Goal: Transaction & Acquisition: Purchase product/service

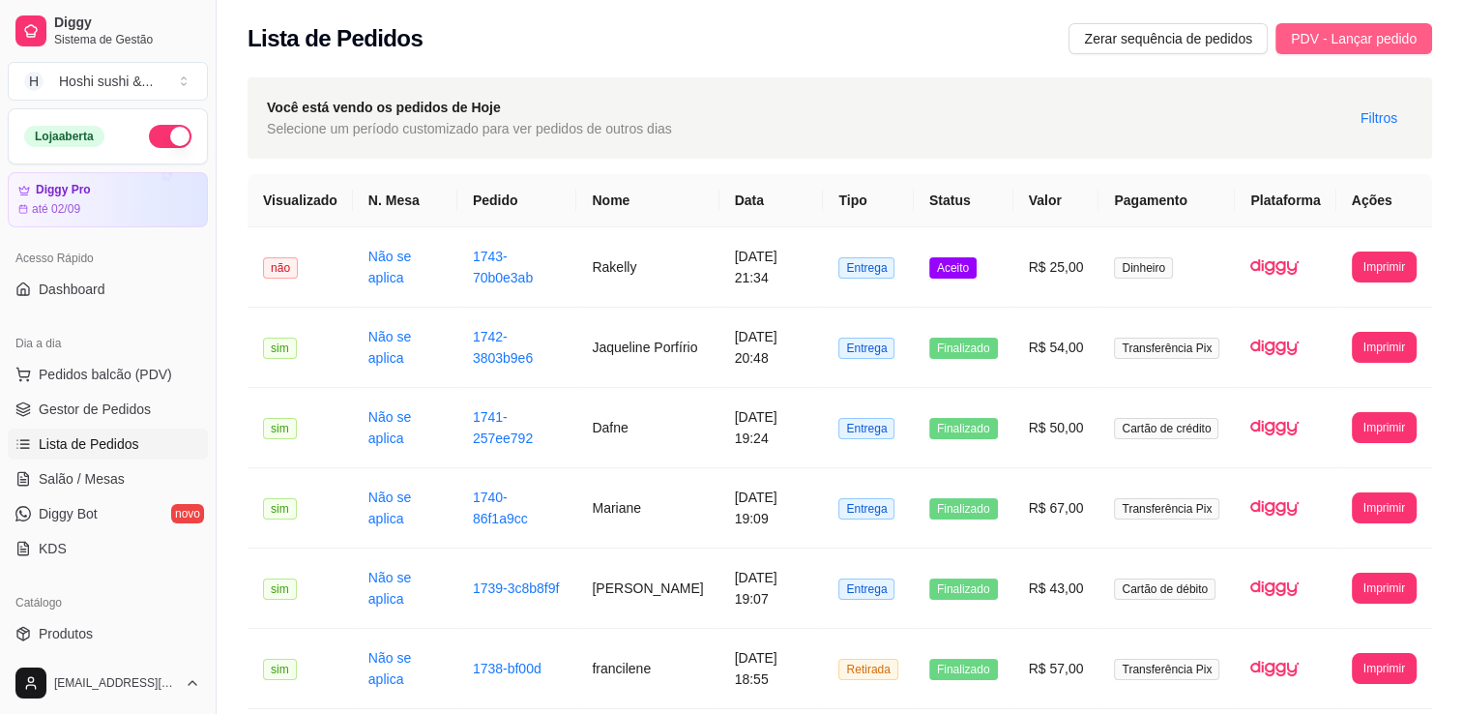
click at [1302, 40] on span "PDV - Lançar pedido" at bounding box center [1354, 38] width 126 height 21
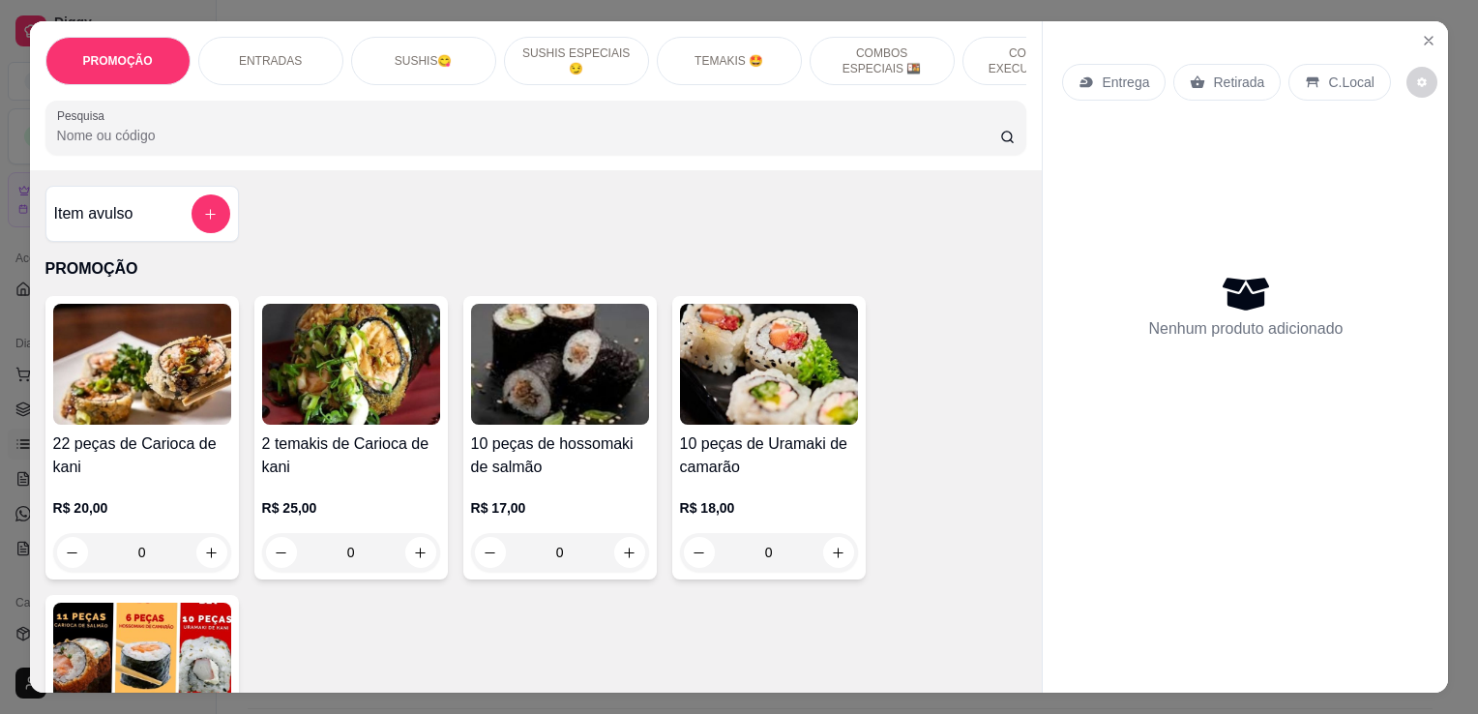
click at [1229, 73] on p "Retirada" at bounding box center [1238, 82] width 51 height 19
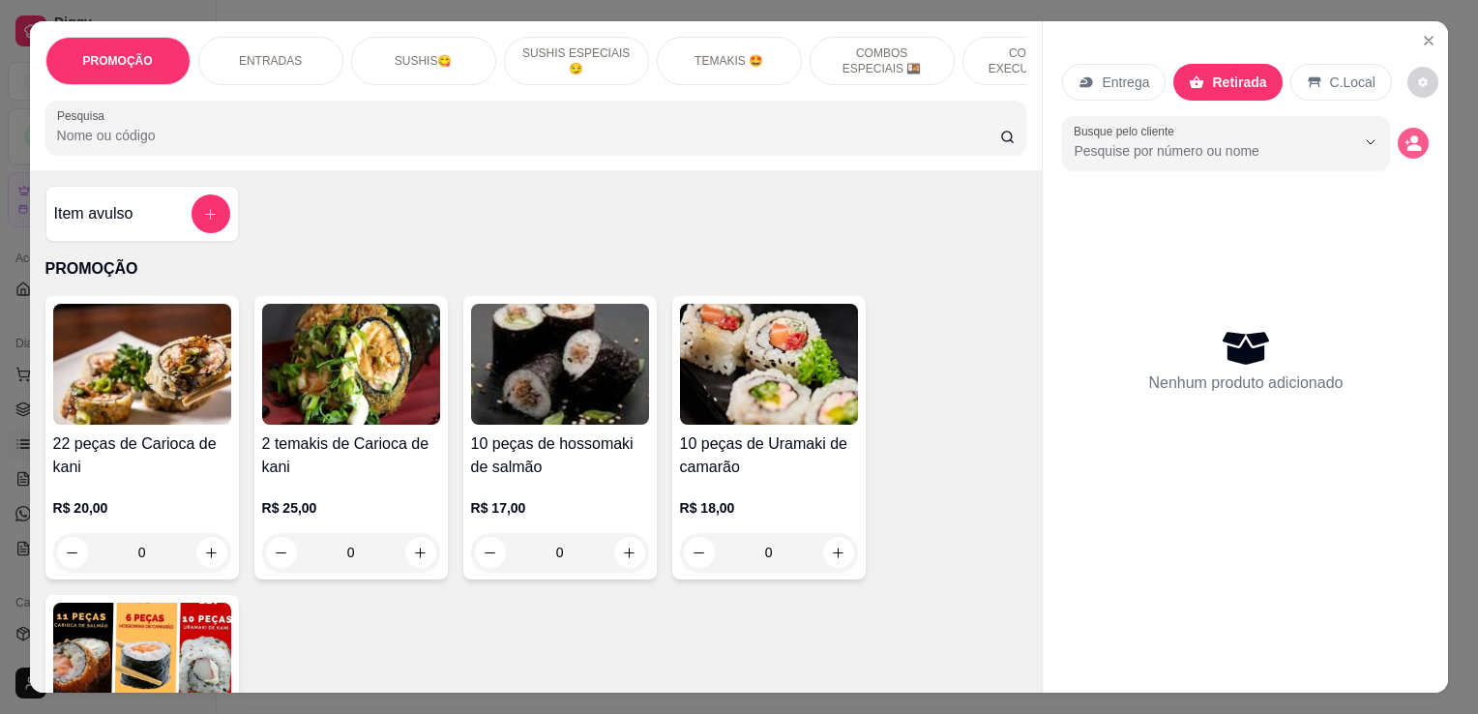
click at [1413, 138] on icon "decrease-product-quantity" at bounding box center [1412, 142] width 17 height 17
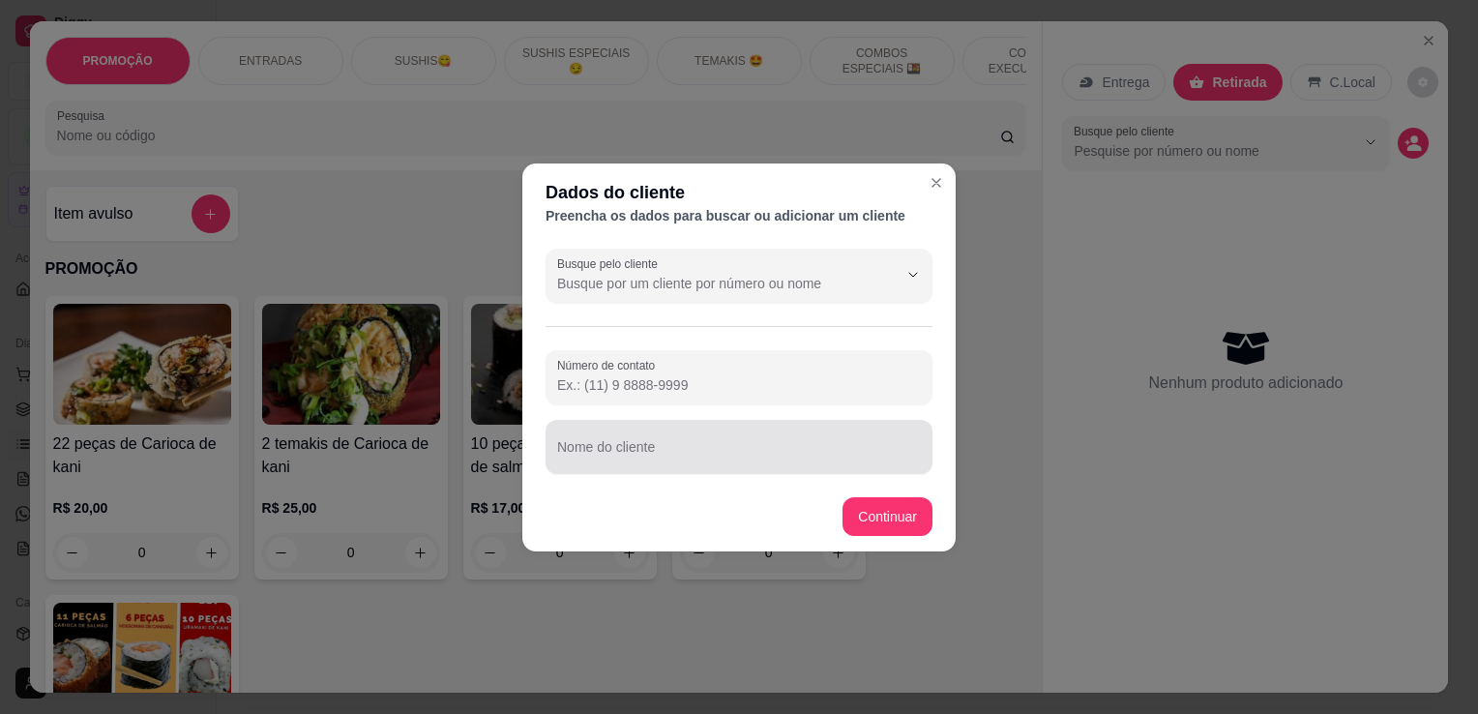
click at [569, 456] on input "Nome do cliente" at bounding box center [739, 454] width 364 height 19
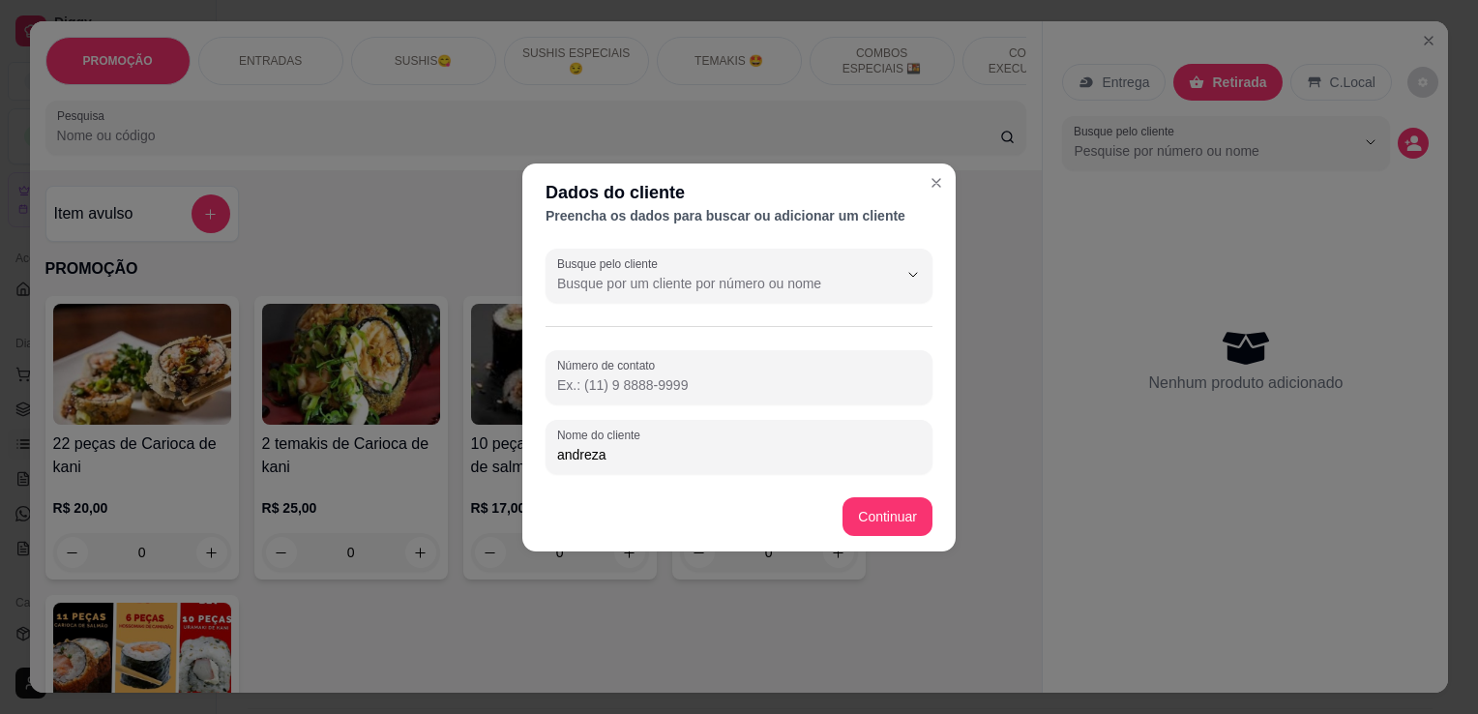
type input "andreza"
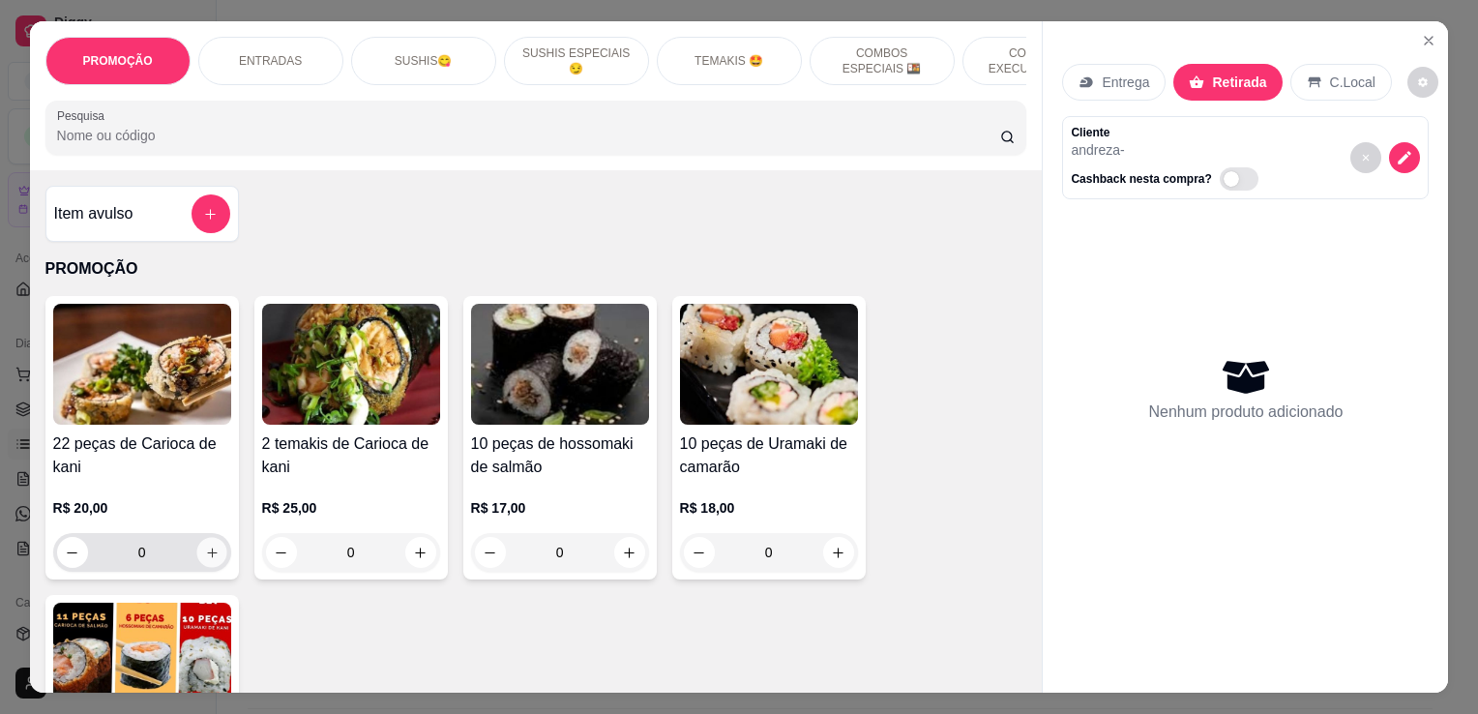
click at [205, 560] on icon "increase-product-quantity" at bounding box center [211, 552] width 15 height 15
type input "1"
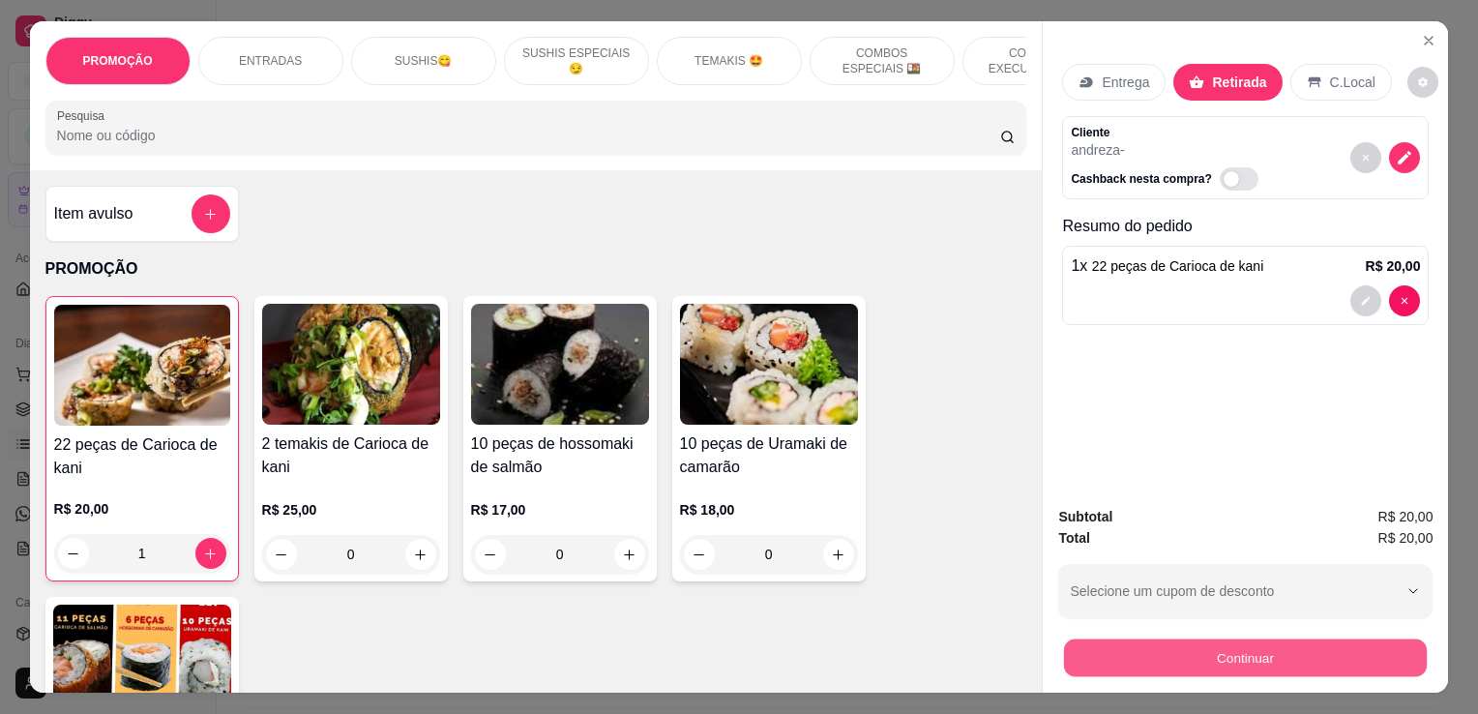
click at [1235, 654] on button "Continuar" at bounding box center [1245, 657] width 363 height 38
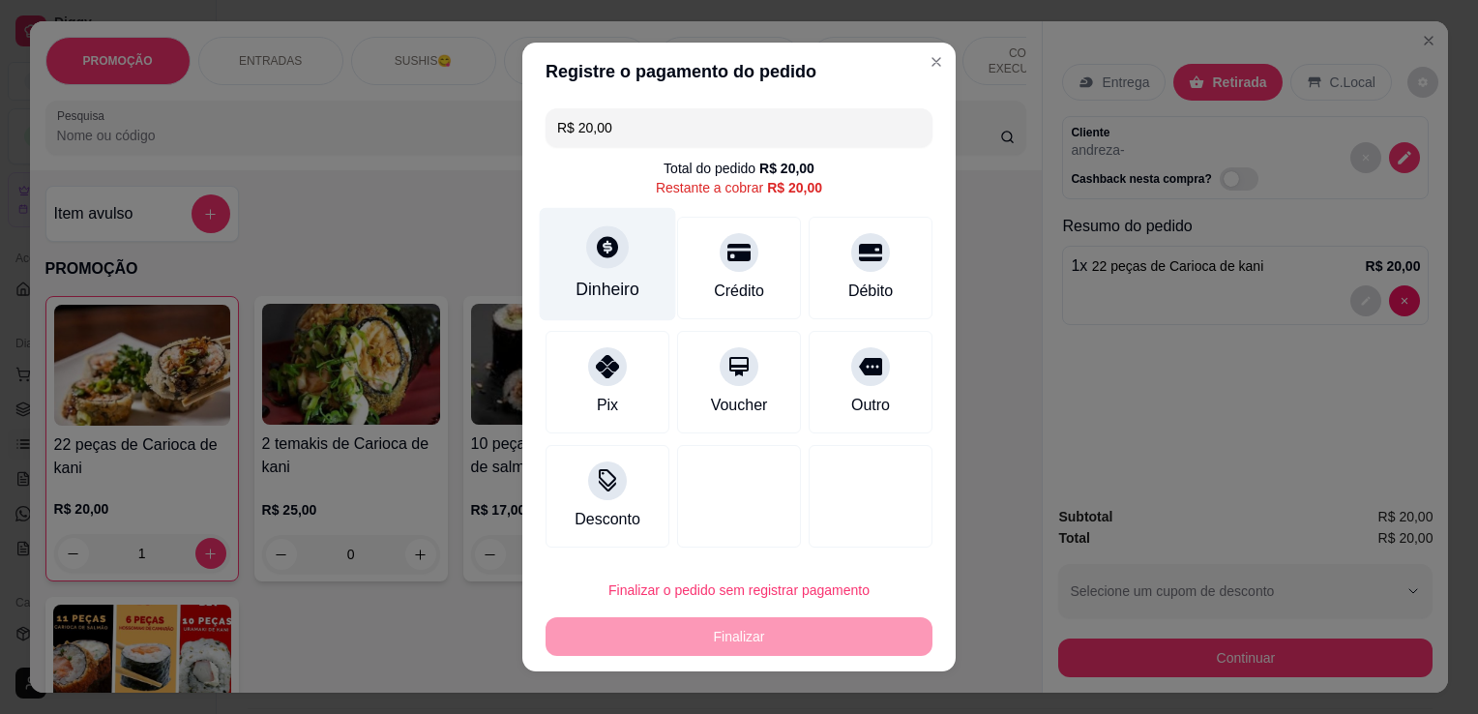
click at [575, 274] on div "Dinheiro" at bounding box center [608, 264] width 136 height 113
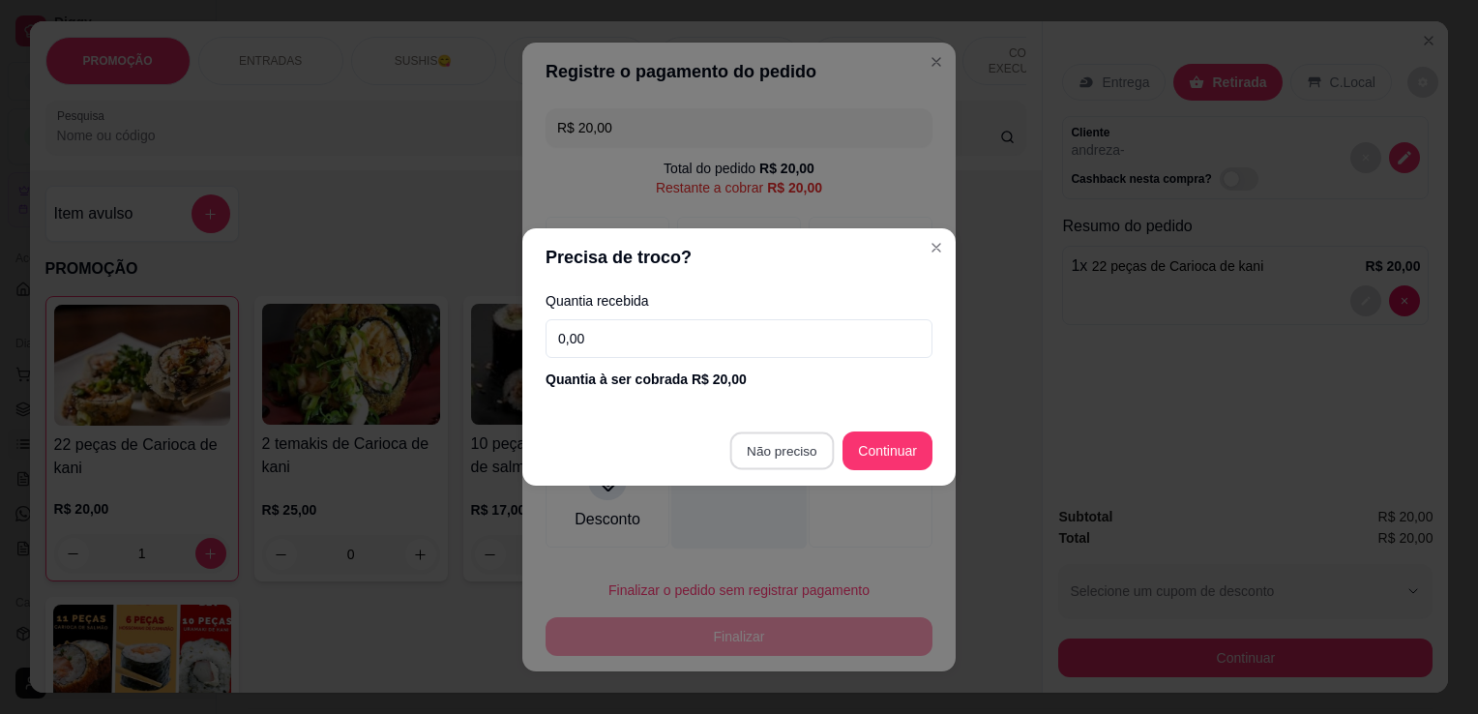
type input "R$ 0,00"
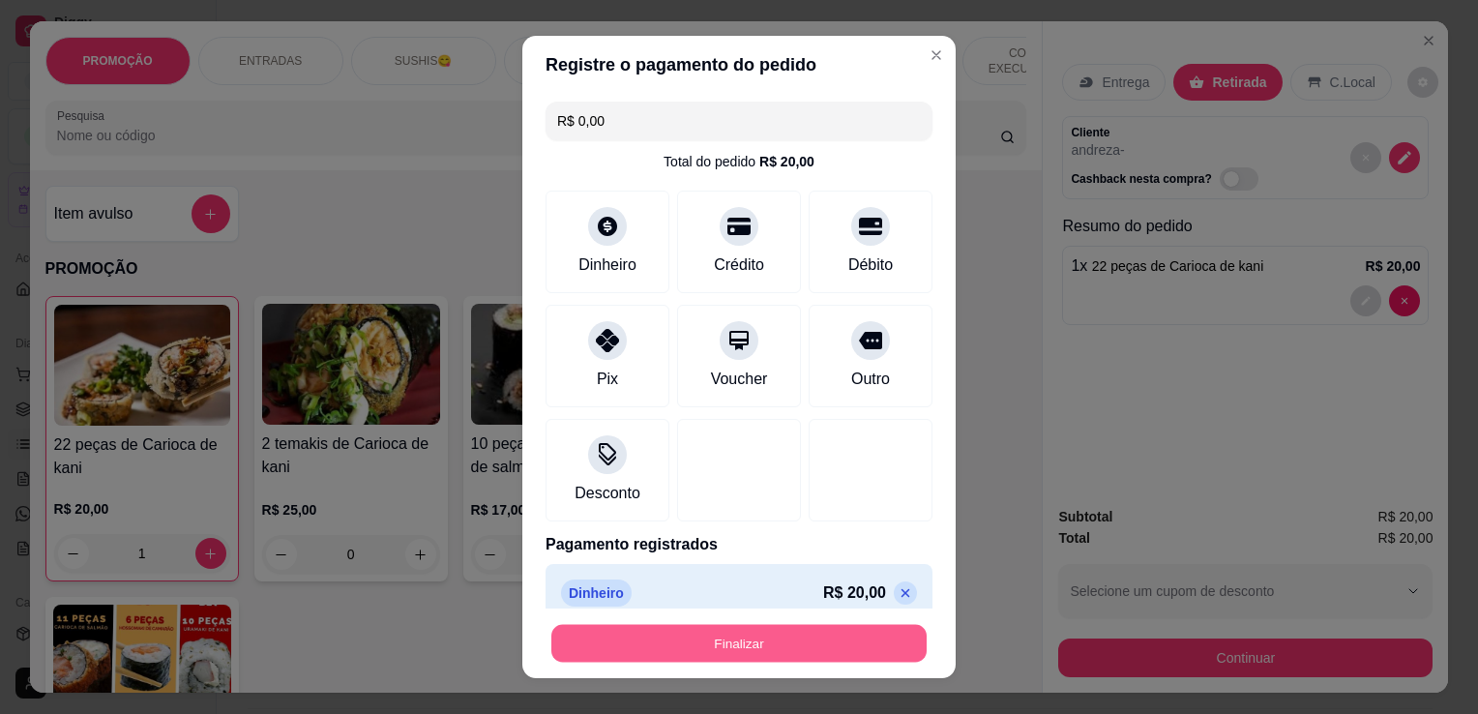
click at [720, 638] on button "Finalizar" at bounding box center [738, 644] width 375 height 38
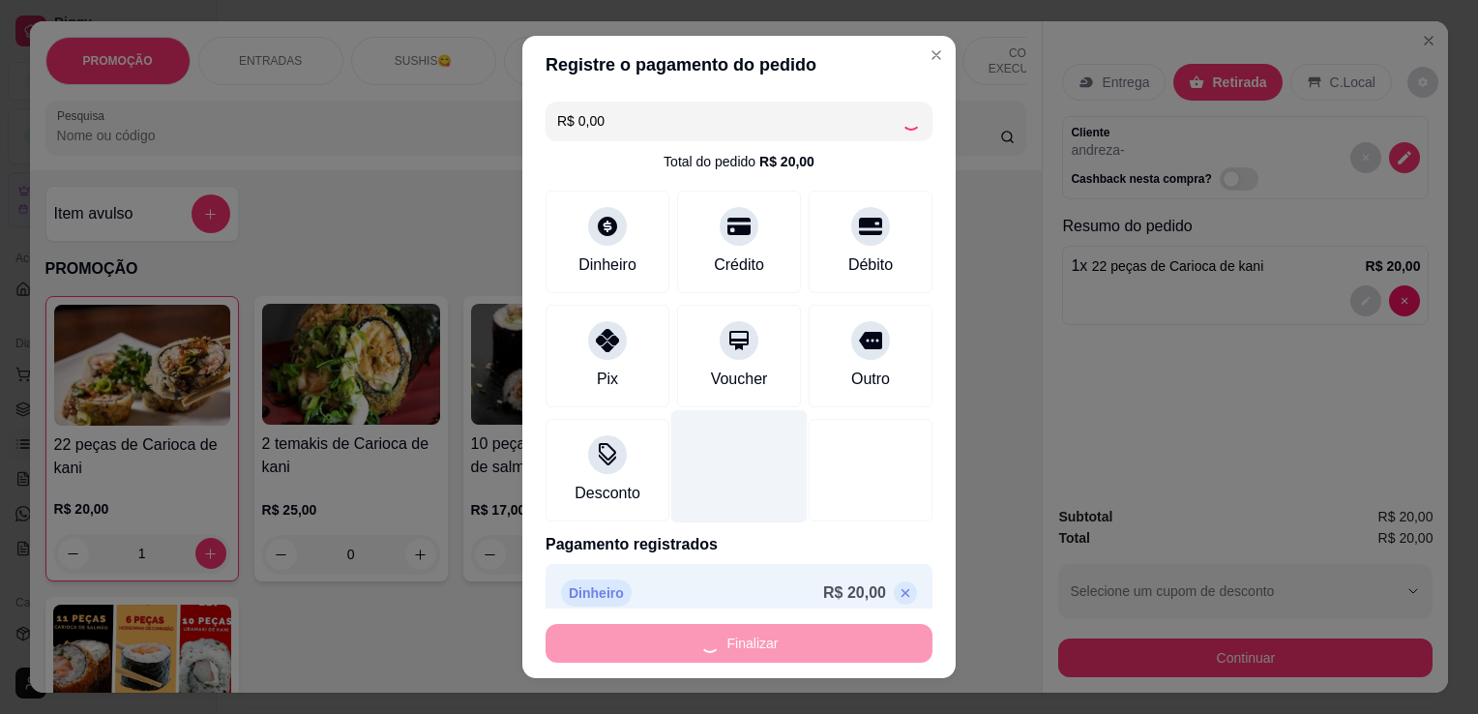
type input "0"
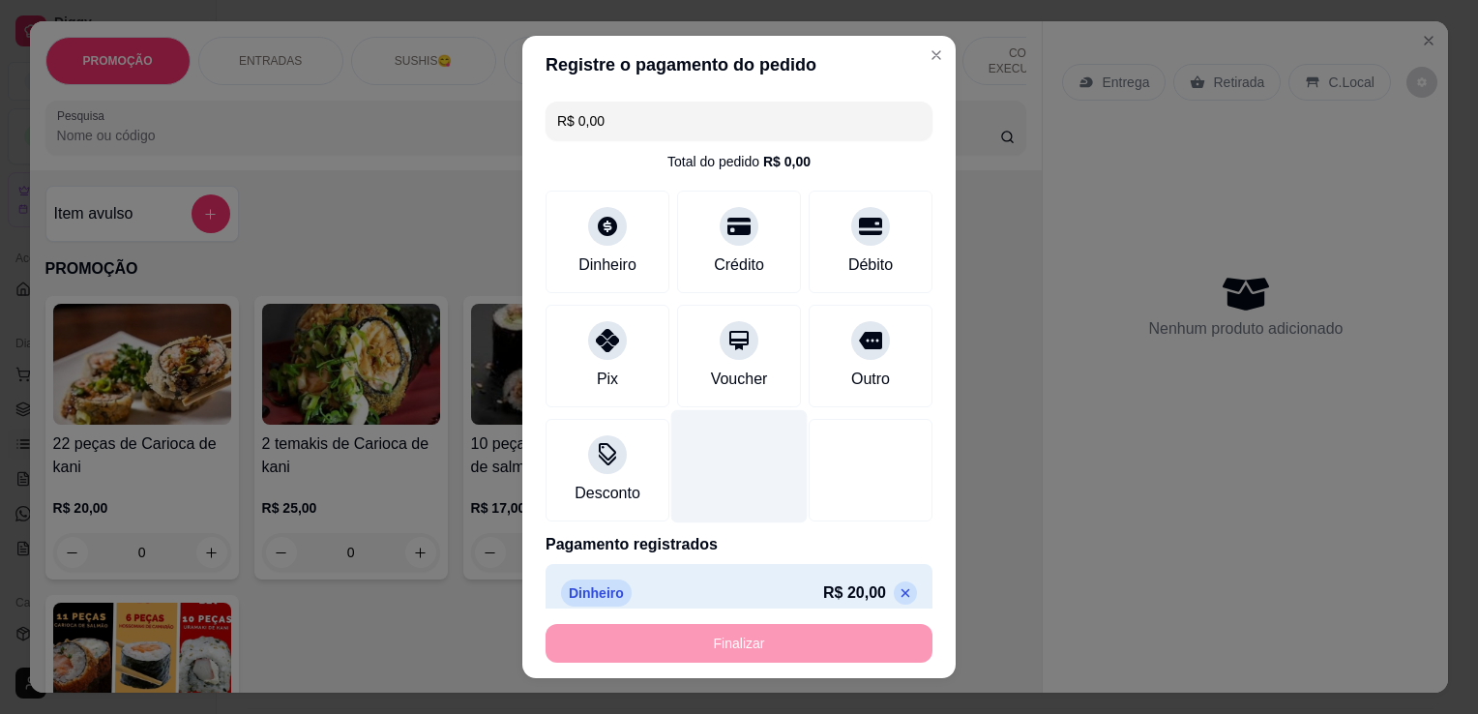
type input "-R$ 20,00"
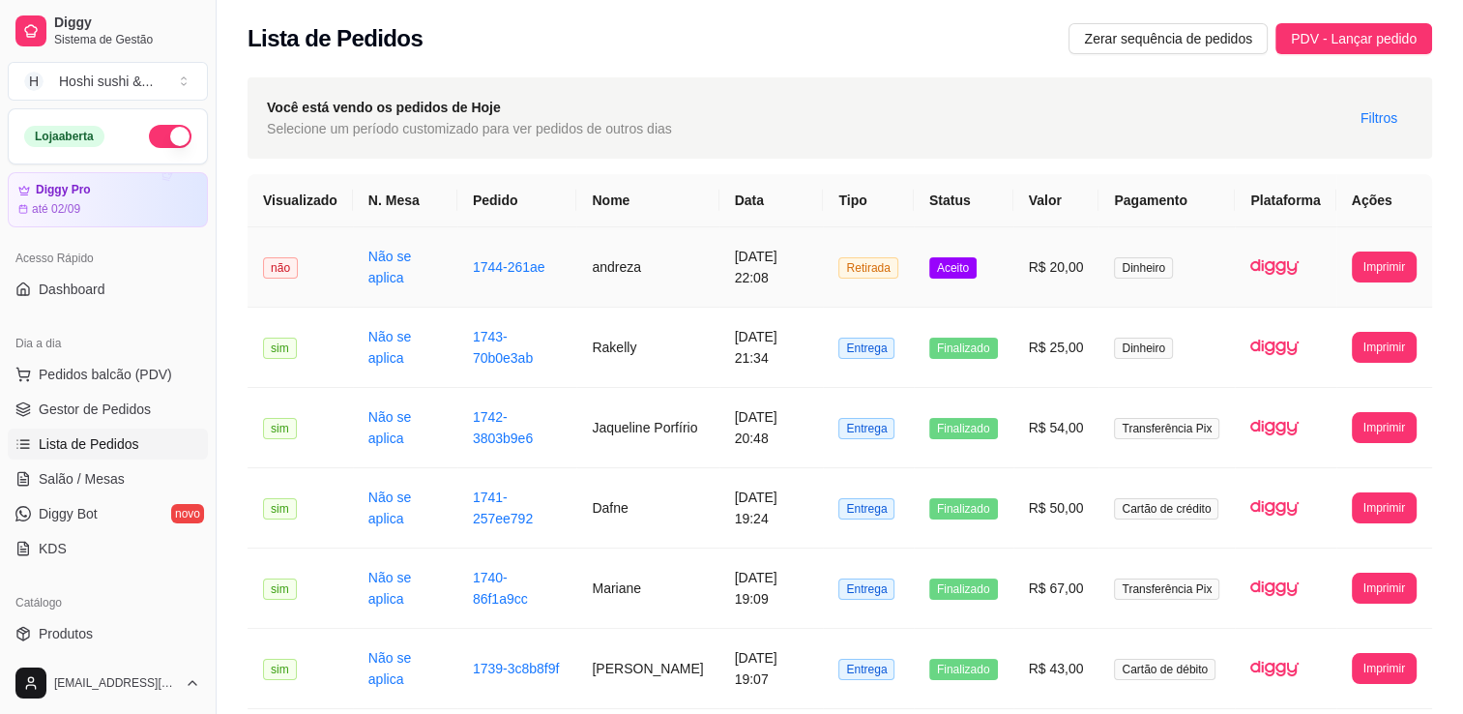
click at [1029, 272] on td "R$ 20,00" at bounding box center [1056, 267] width 86 height 80
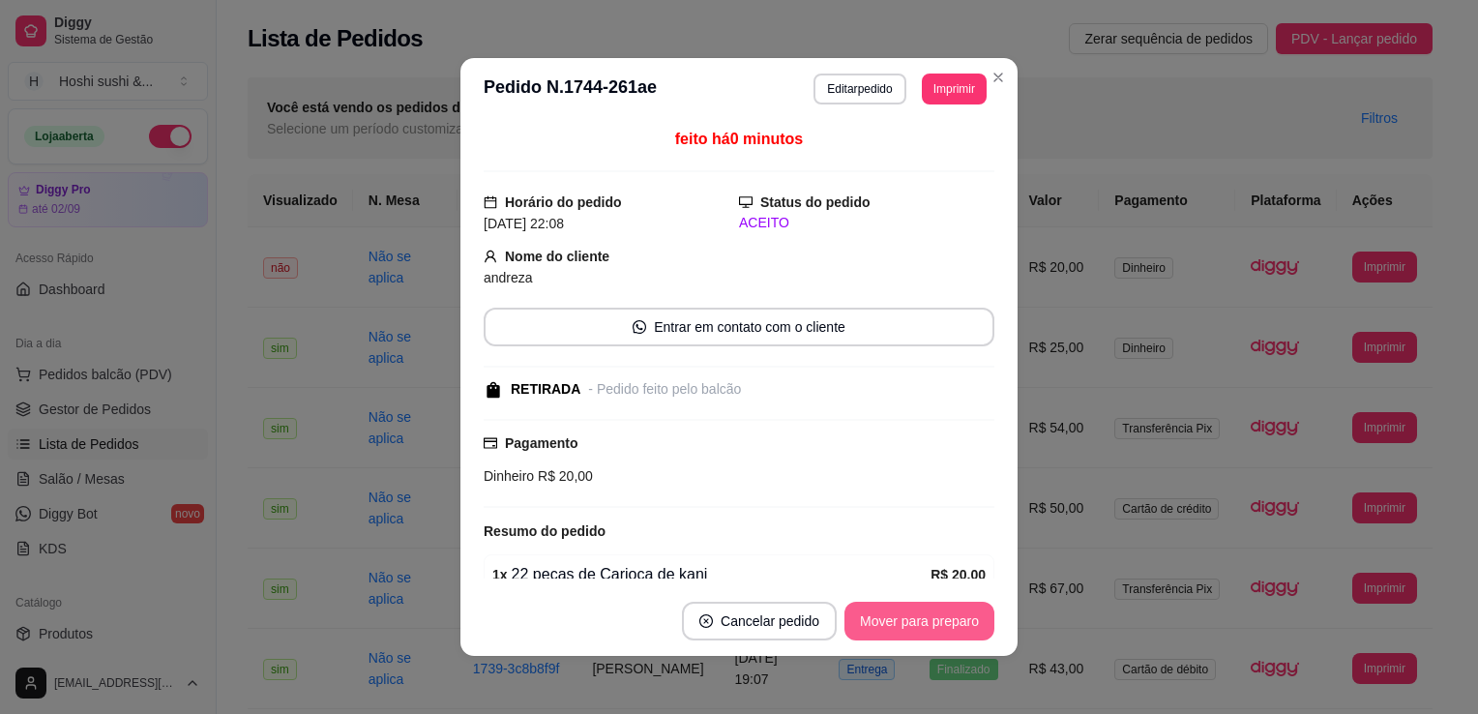
click at [895, 631] on button "Mover para preparo" at bounding box center [919, 620] width 150 height 39
click at [895, 631] on button "Mover para retirada disponível" at bounding box center [887, 620] width 214 height 39
click at [895, 631] on button "Mover para finalizado" at bounding box center [914, 620] width 161 height 39
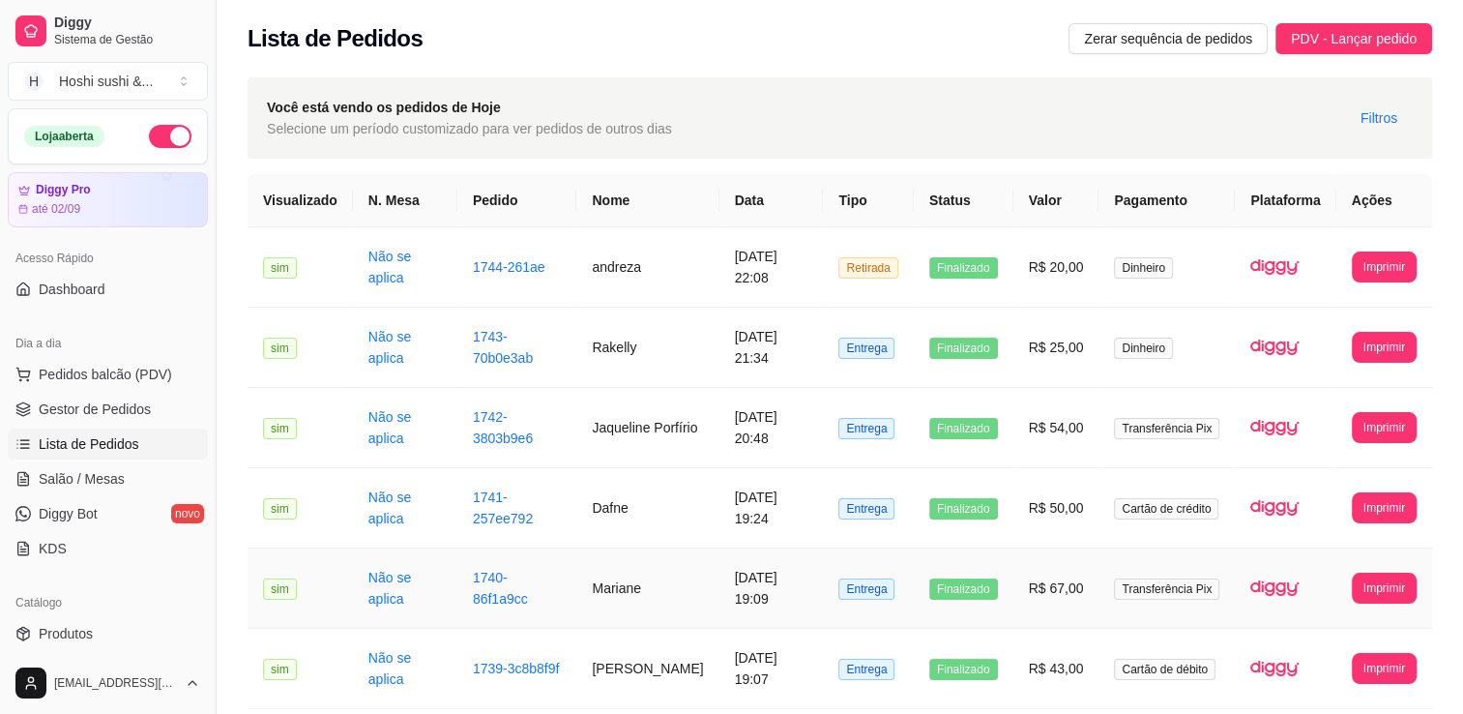
drag, startPoint x: 1068, startPoint y: 581, endPoint x: 909, endPoint y: 89, distance: 517.1
click at [909, 89] on div "Você está vendo os pedidos de Hoje Selecione um período customizado para ver pe…" at bounding box center [840, 117] width 1185 height 81
click at [1340, 30] on span "PDV - Lançar pedido" at bounding box center [1354, 38] width 126 height 21
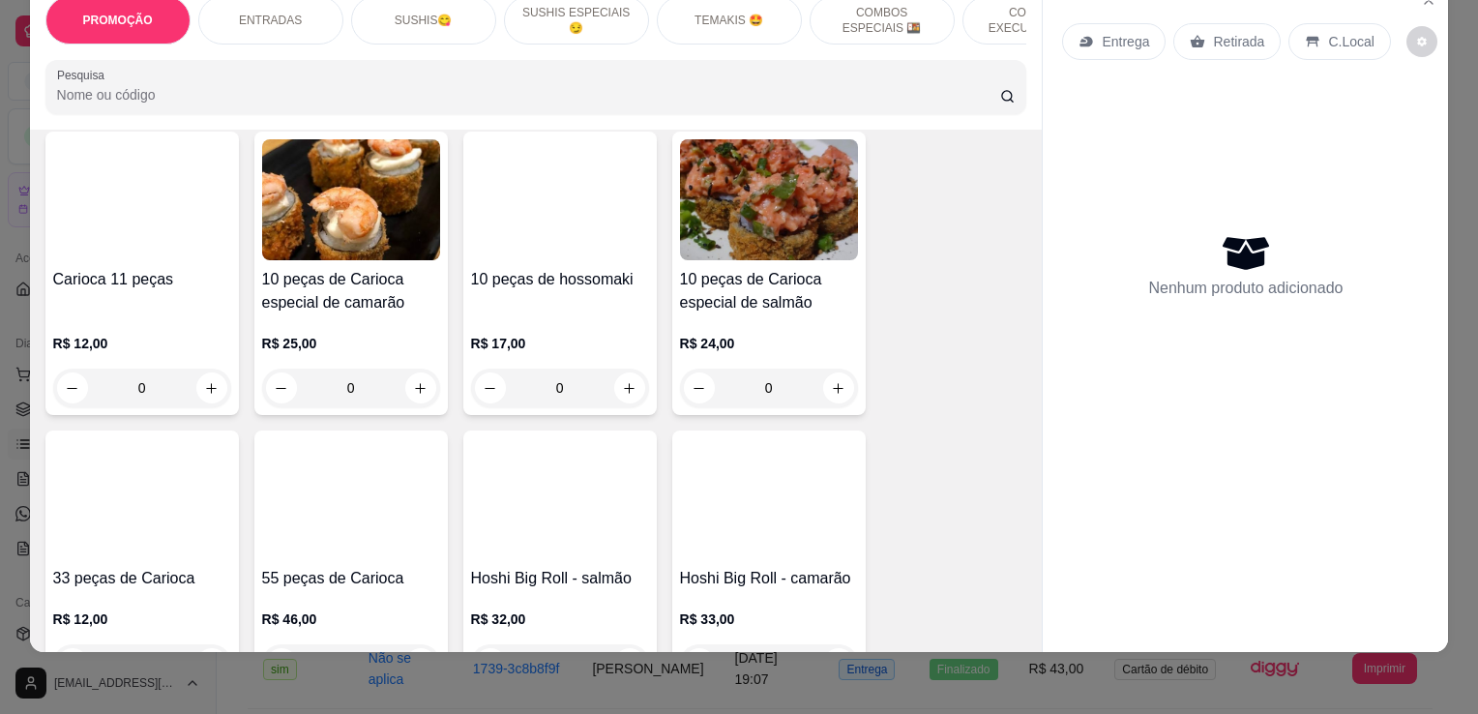
scroll to position [1064, 0]
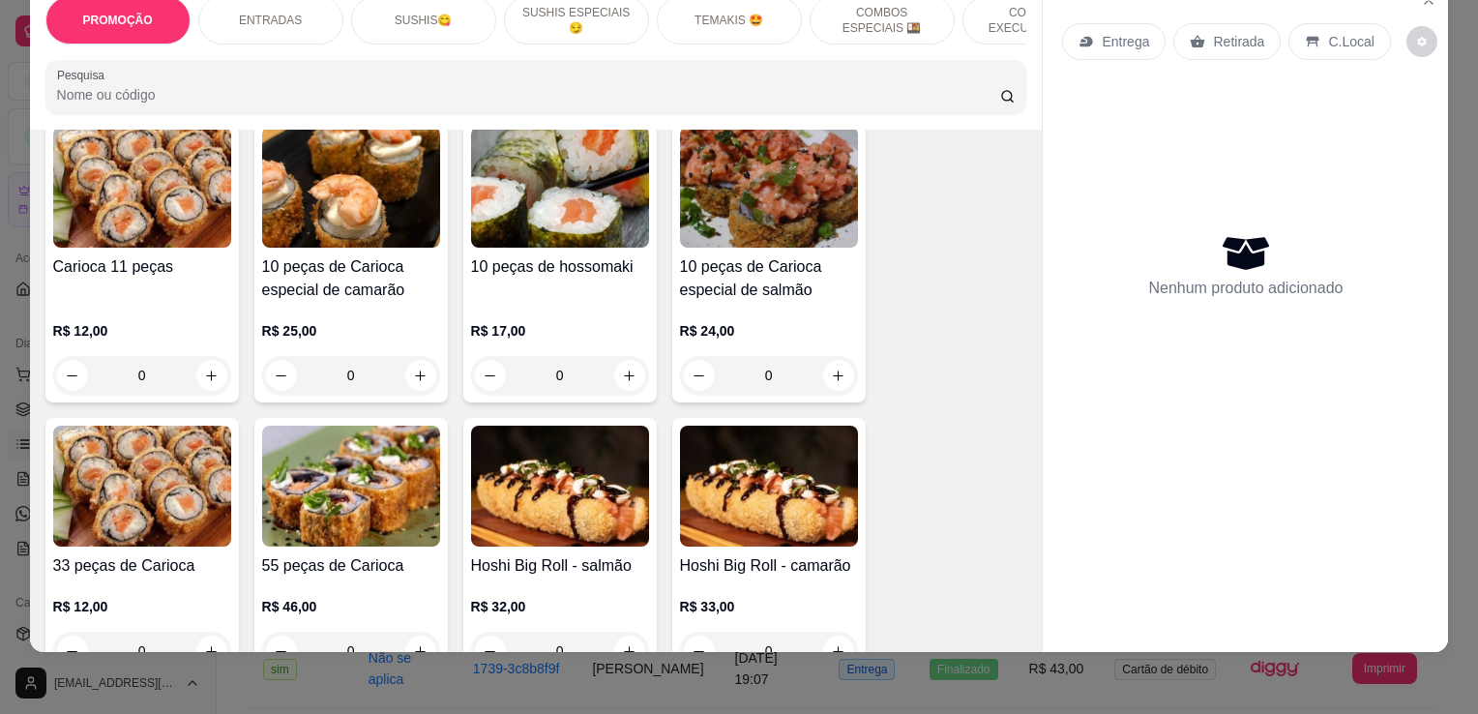
click at [112, 187] on img at bounding box center [142, 187] width 178 height 121
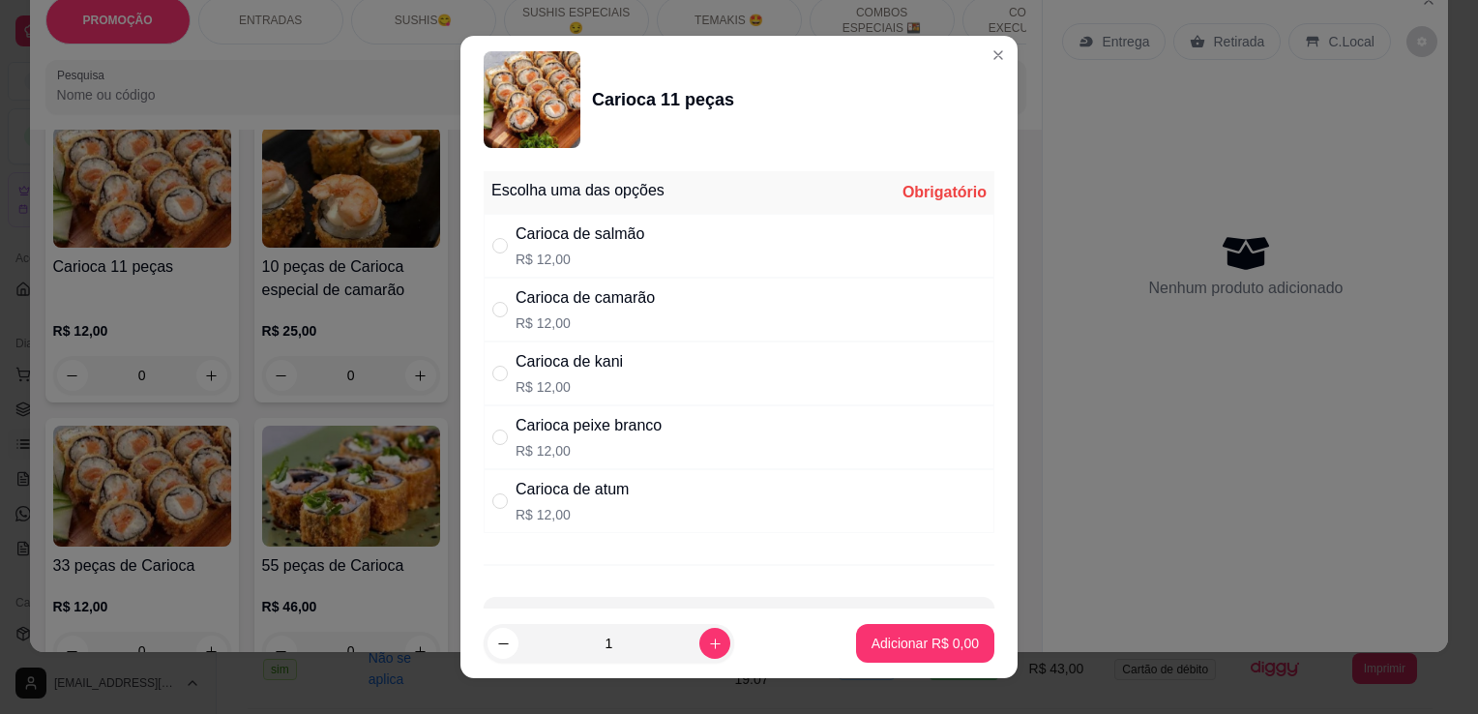
click at [629, 309] on div "Carioca de camarão R$ 12,00" at bounding box center [584, 309] width 139 height 46
radio input "true"
click at [708, 642] on icon "increase-product-quantity" at bounding box center [715, 643] width 15 height 15
type input "2"
click at [851, 665] on footer "2 Adicionar R$ 24,00" at bounding box center [738, 643] width 557 height 70
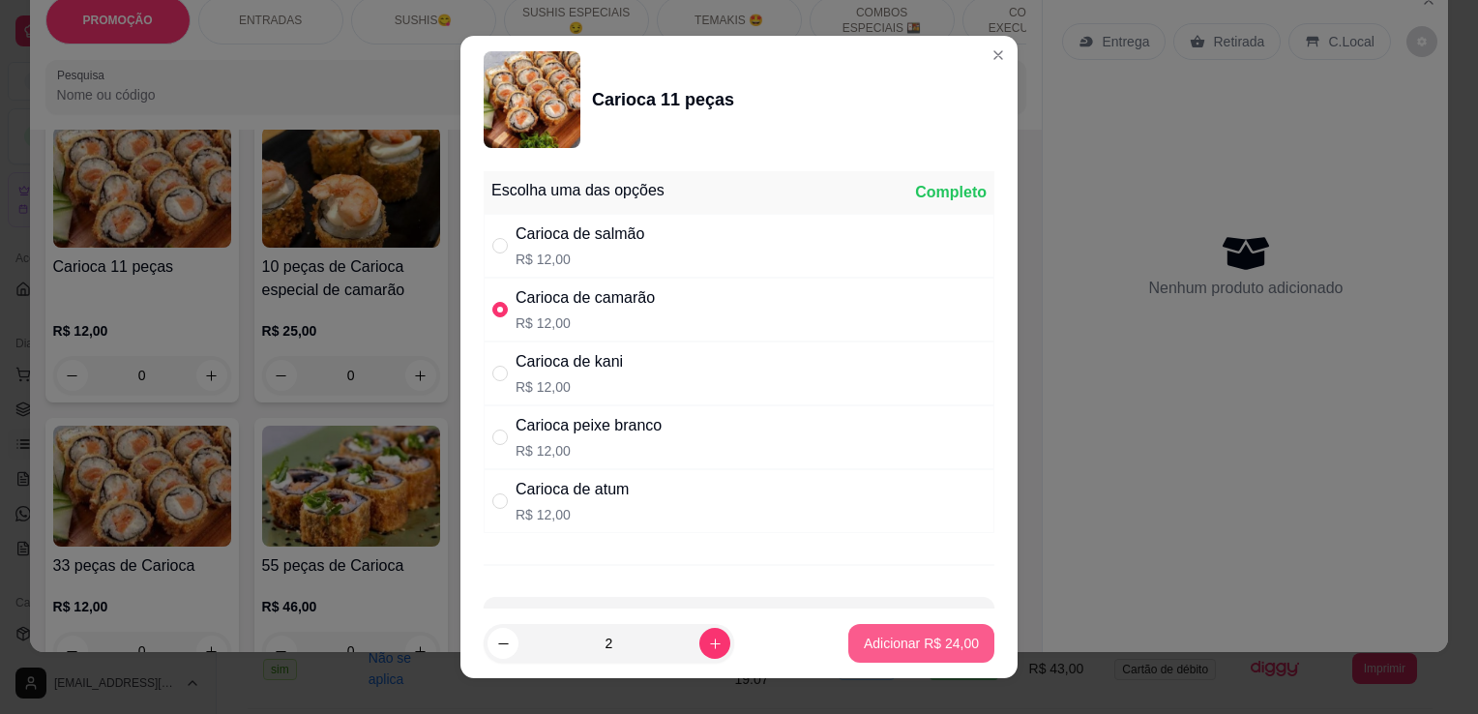
click at [896, 640] on p "Adicionar R$ 24,00" at bounding box center [921, 642] width 115 height 19
type input "2"
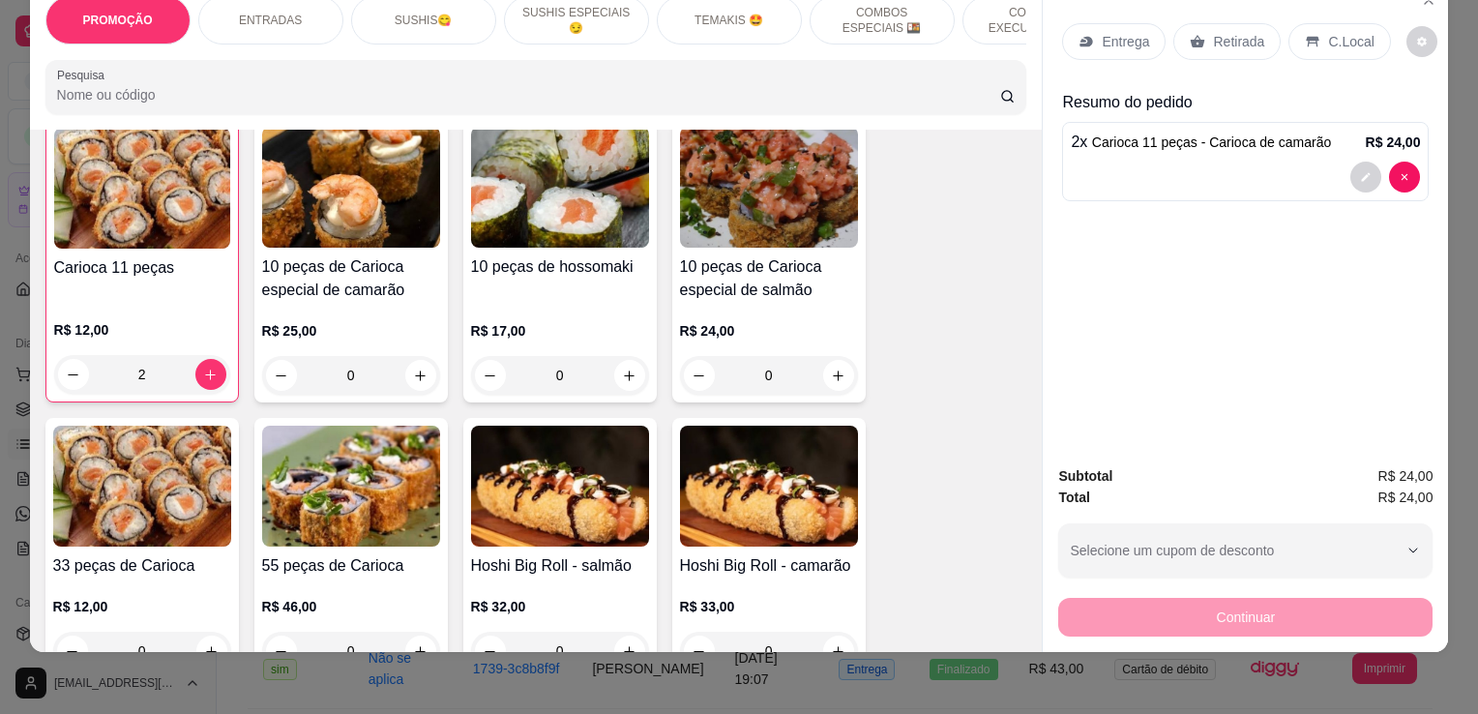
click at [1213, 33] on p "Retirada" at bounding box center [1238, 41] width 51 height 19
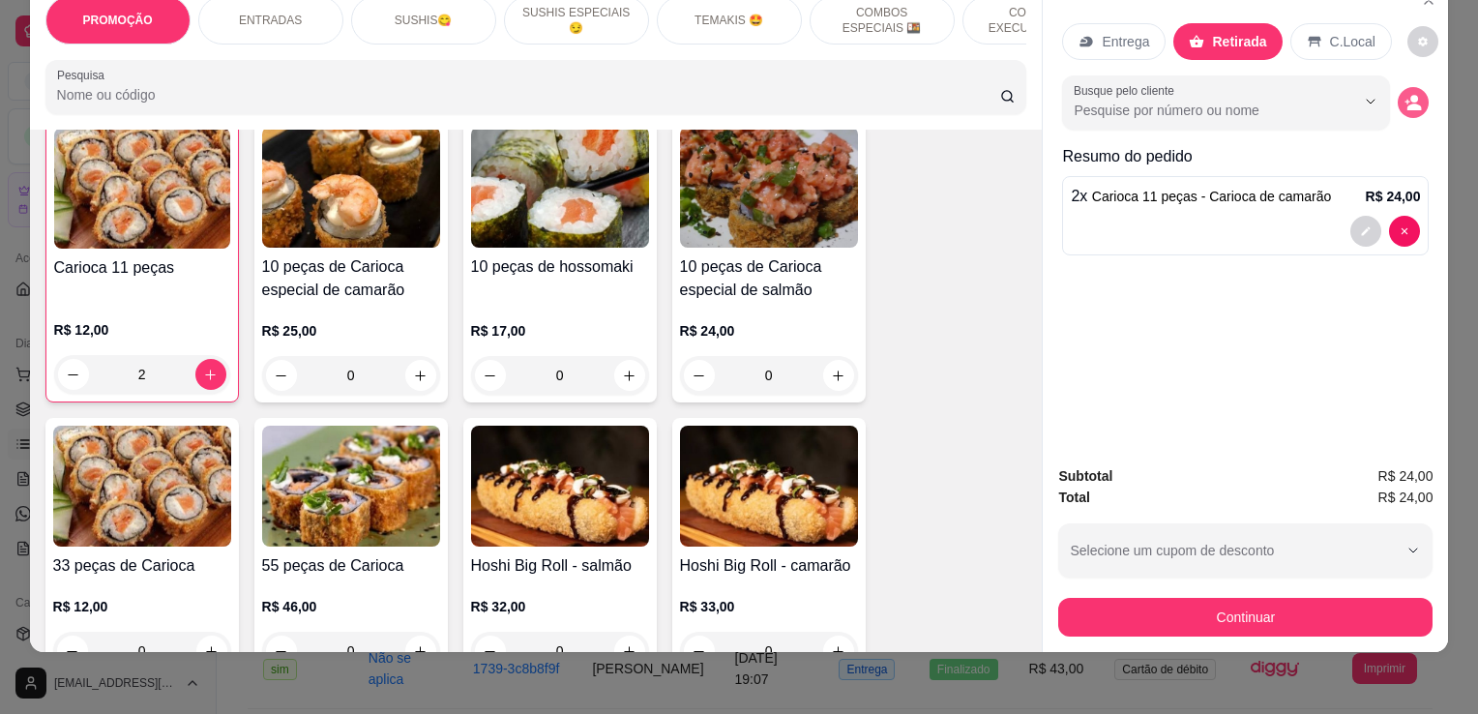
click at [1410, 94] on icon "decrease-product-quantity" at bounding box center [1412, 102] width 17 height 17
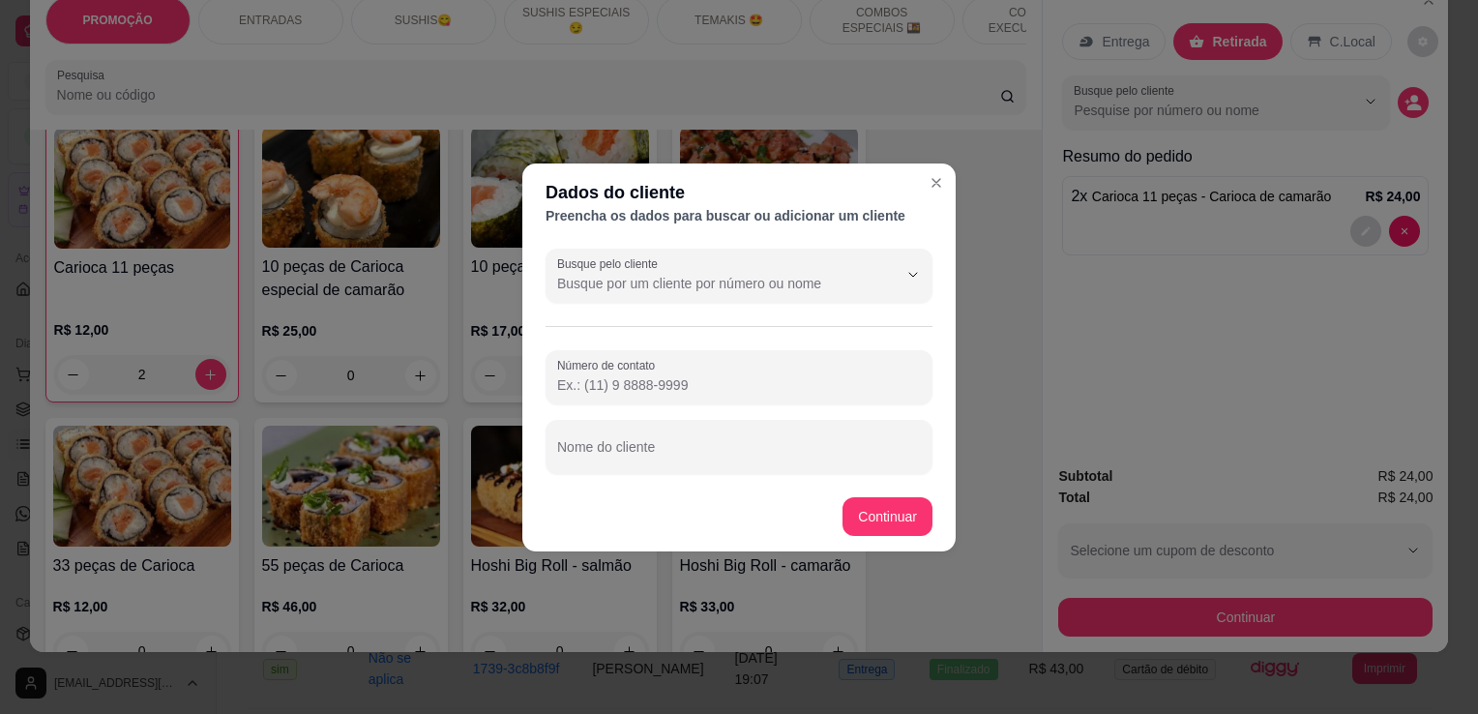
click at [722, 474] on div "Busque pelo cliente Número de contato Nome do cliente" at bounding box center [738, 361] width 433 height 241
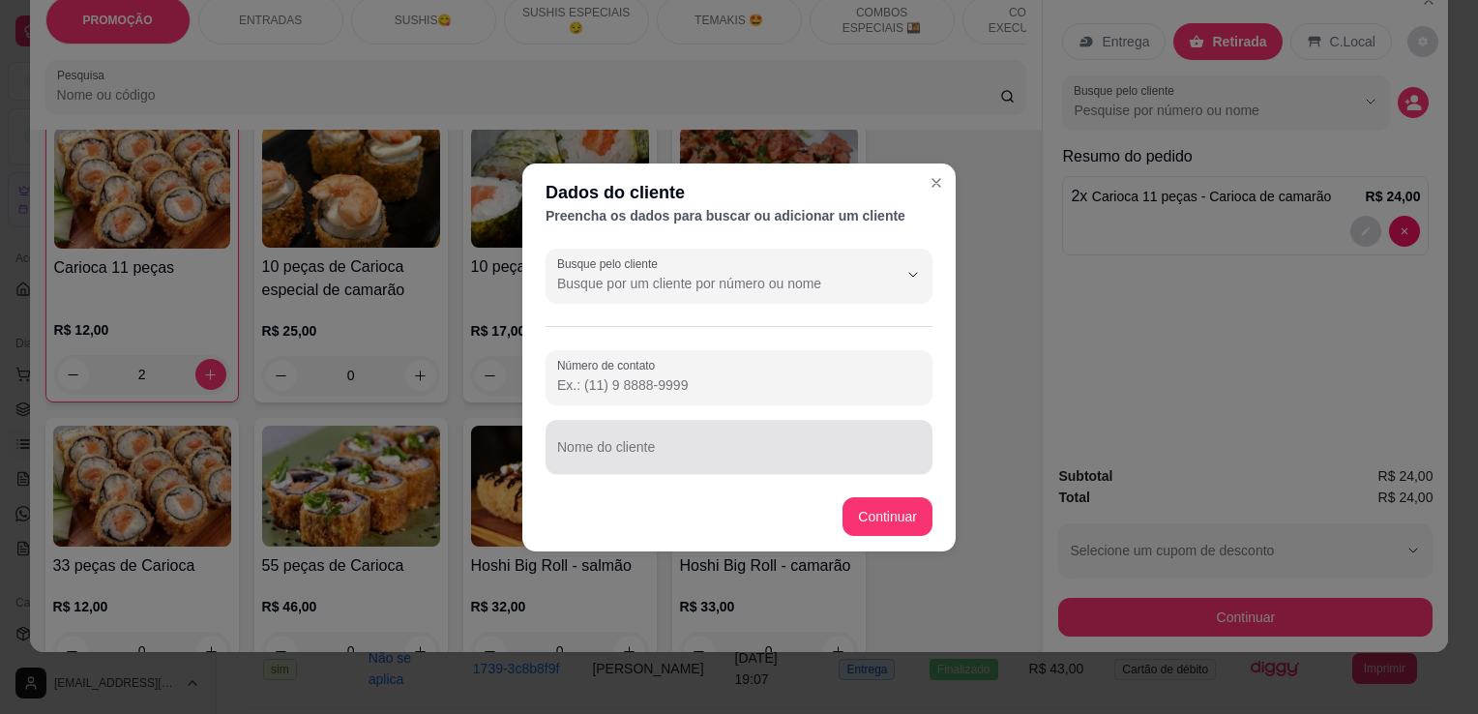
click at [727, 443] on div at bounding box center [739, 446] width 364 height 39
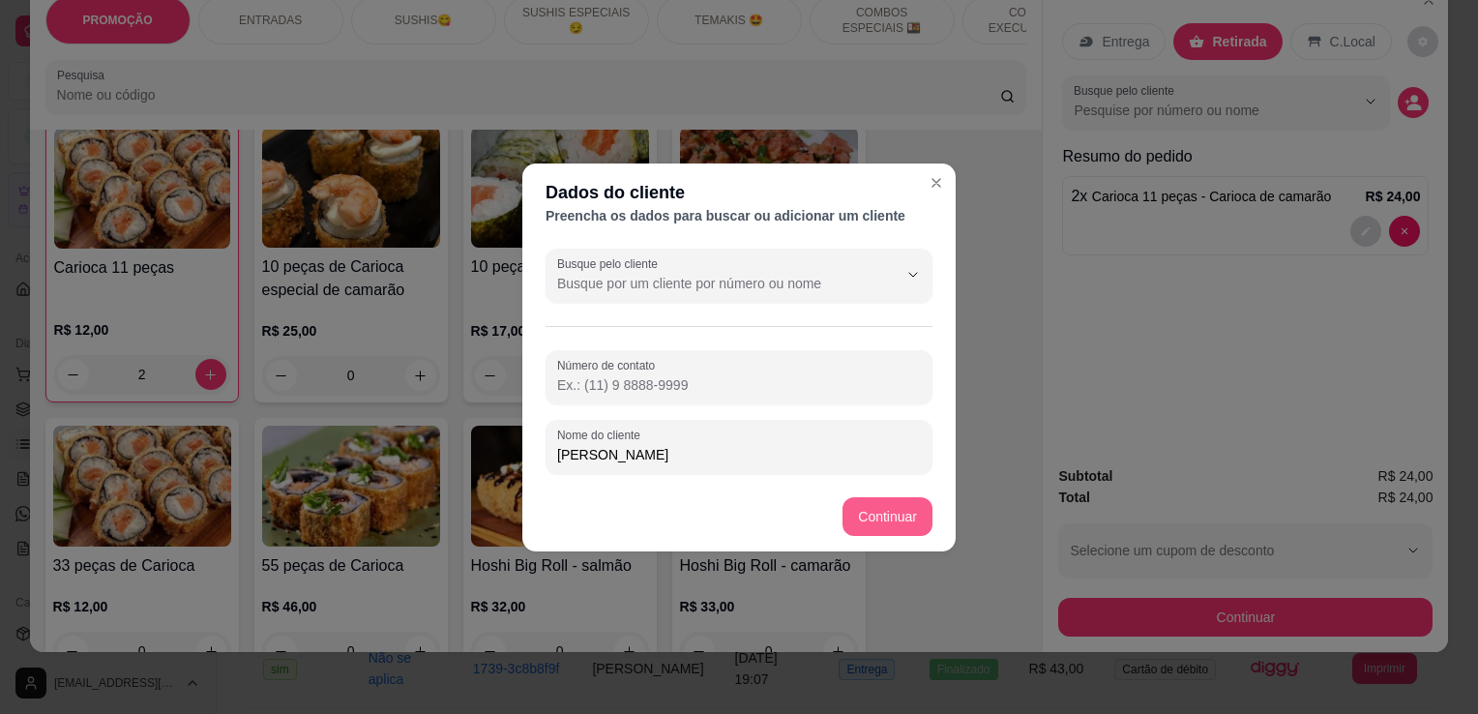
type input "[PERSON_NAME]"
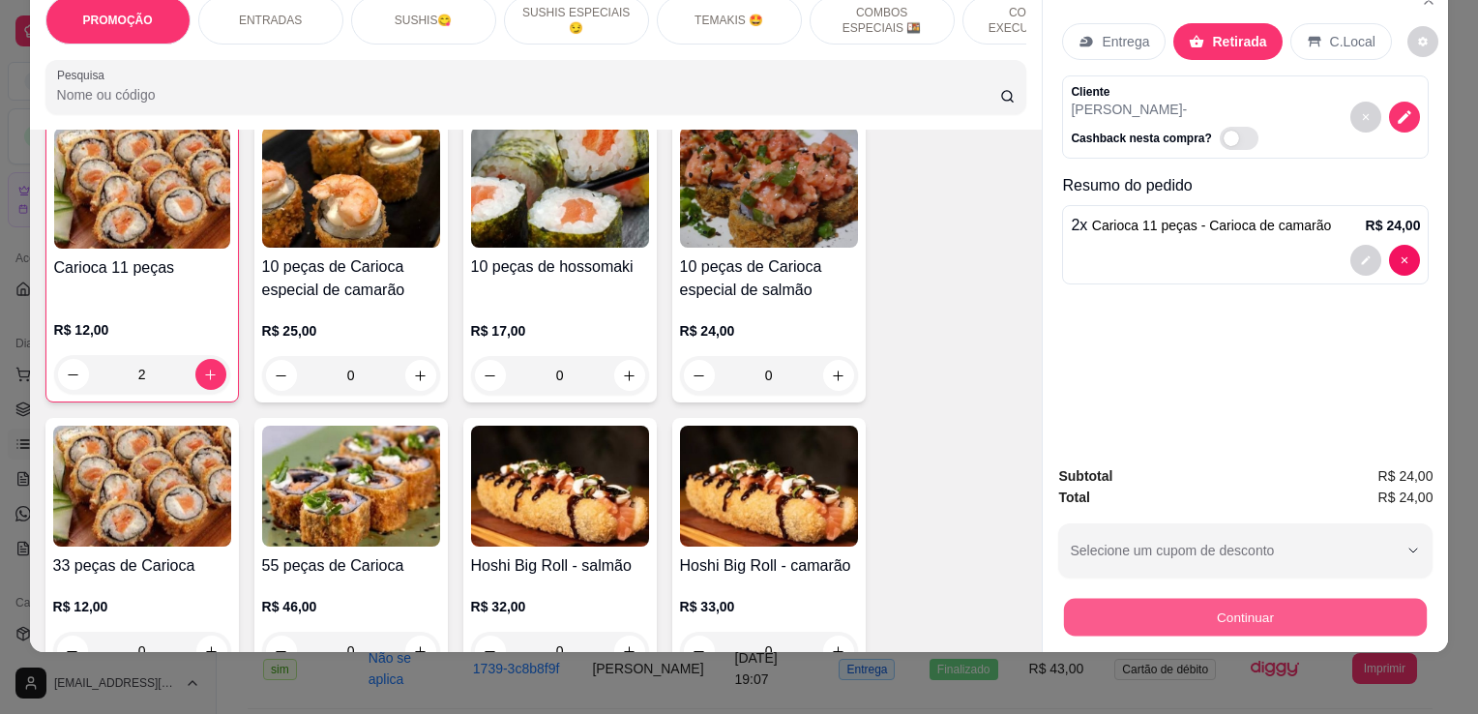
click at [1234, 608] on button "Continuar" at bounding box center [1245, 617] width 363 height 38
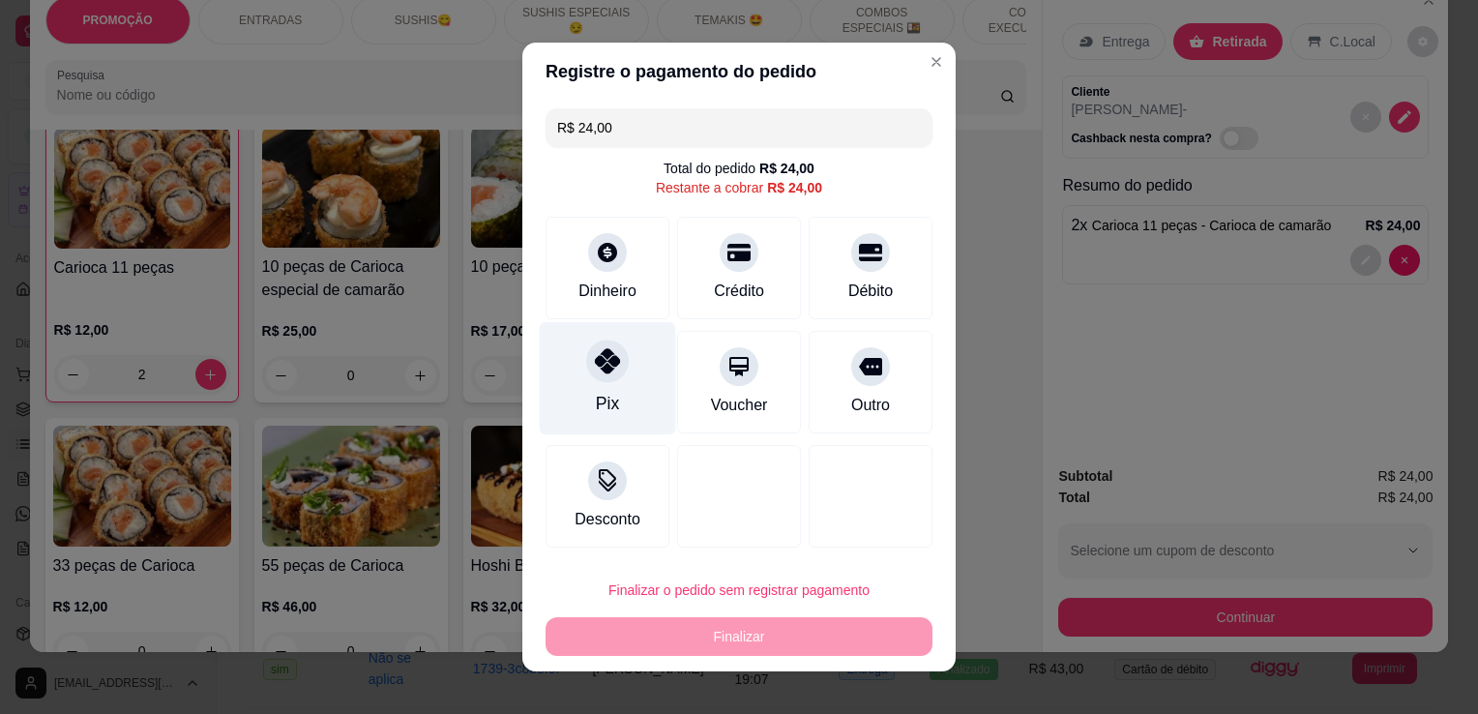
click at [577, 388] on div "Pix" at bounding box center [608, 378] width 136 height 113
type input "R$ 0,00"
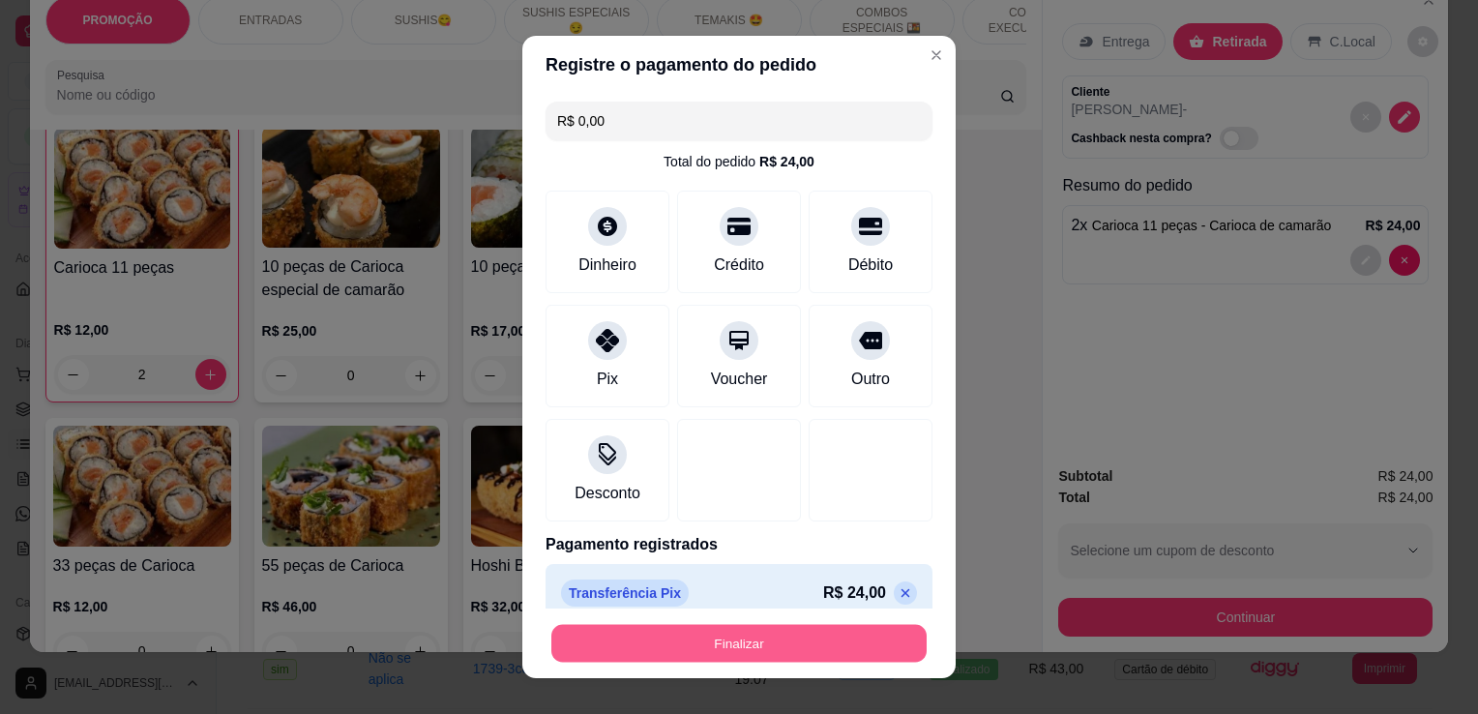
click at [681, 642] on button "Finalizar" at bounding box center [738, 644] width 375 height 38
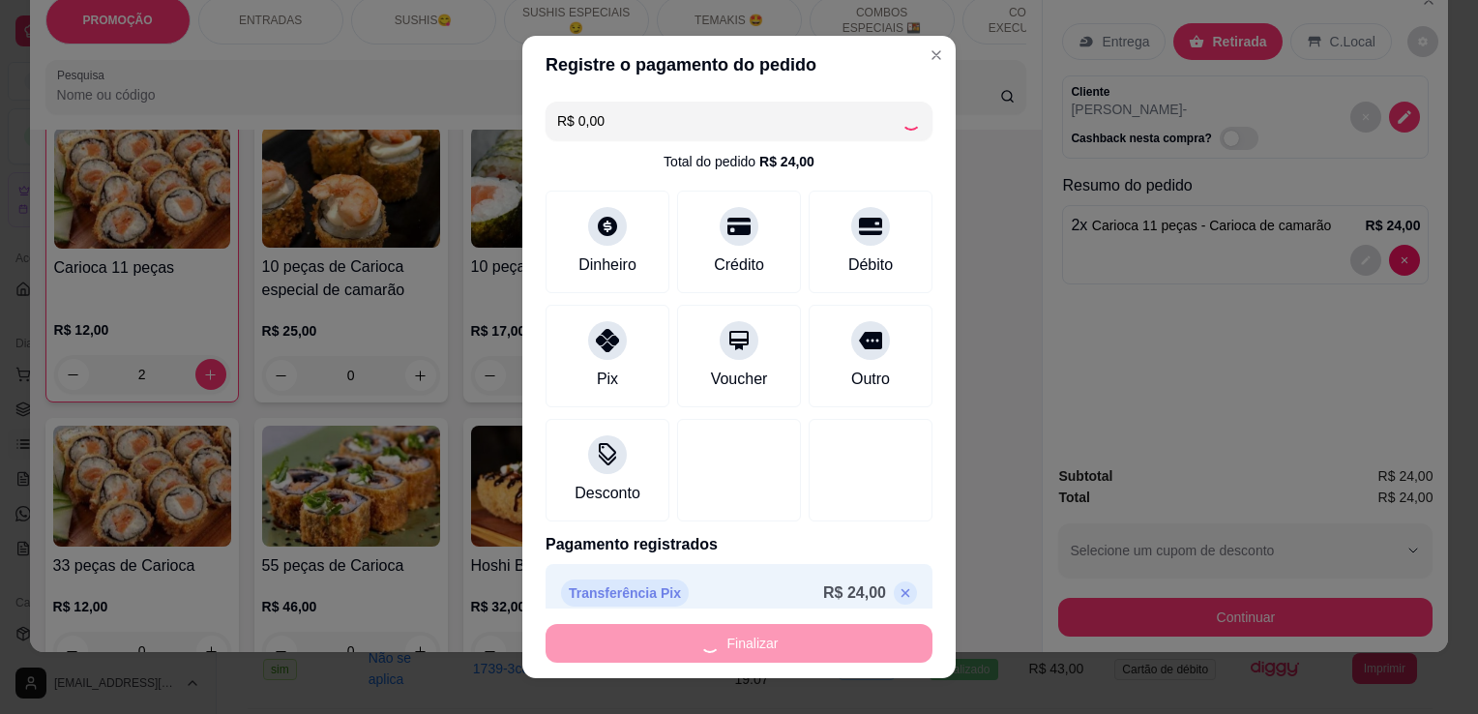
type input "0"
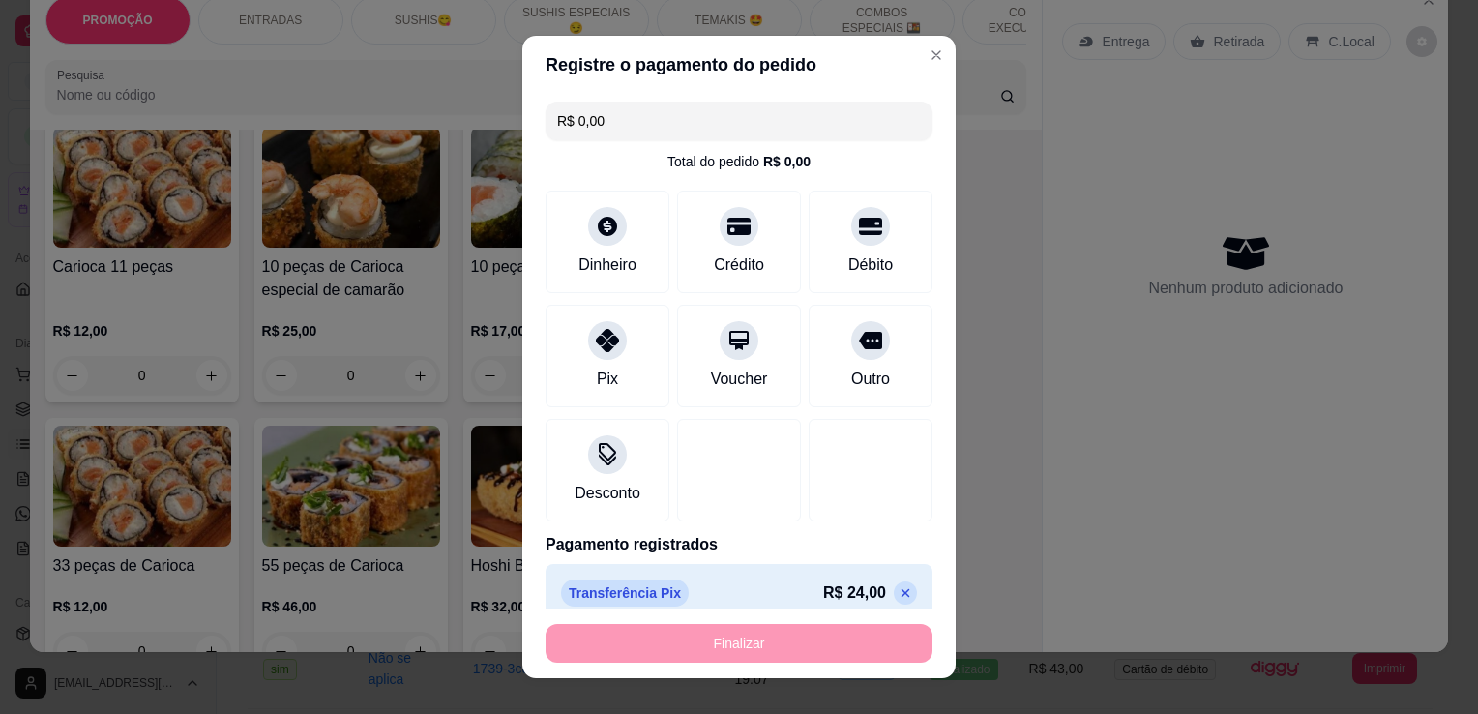
type input "-R$ 24,00"
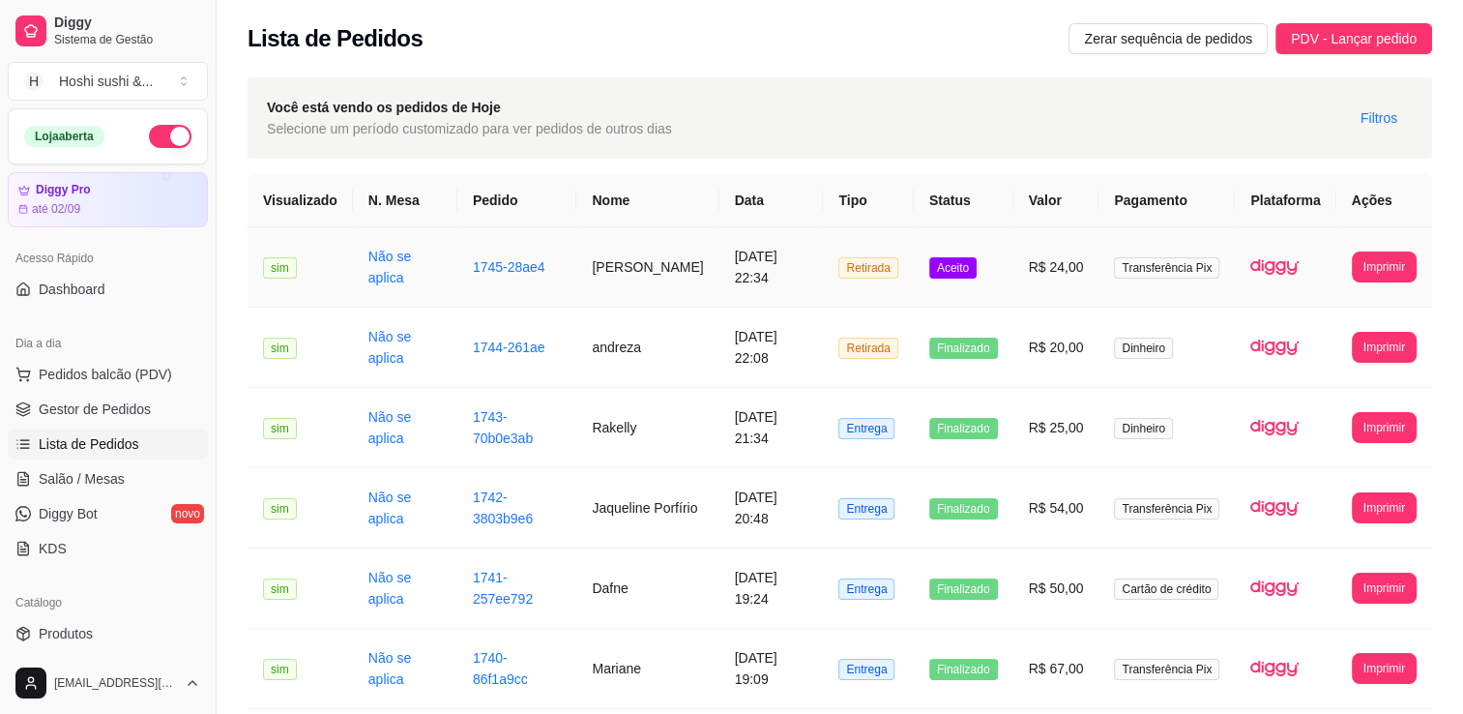
click at [1037, 277] on td "R$ 24,00" at bounding box center [1056, 267] width 86 height 80
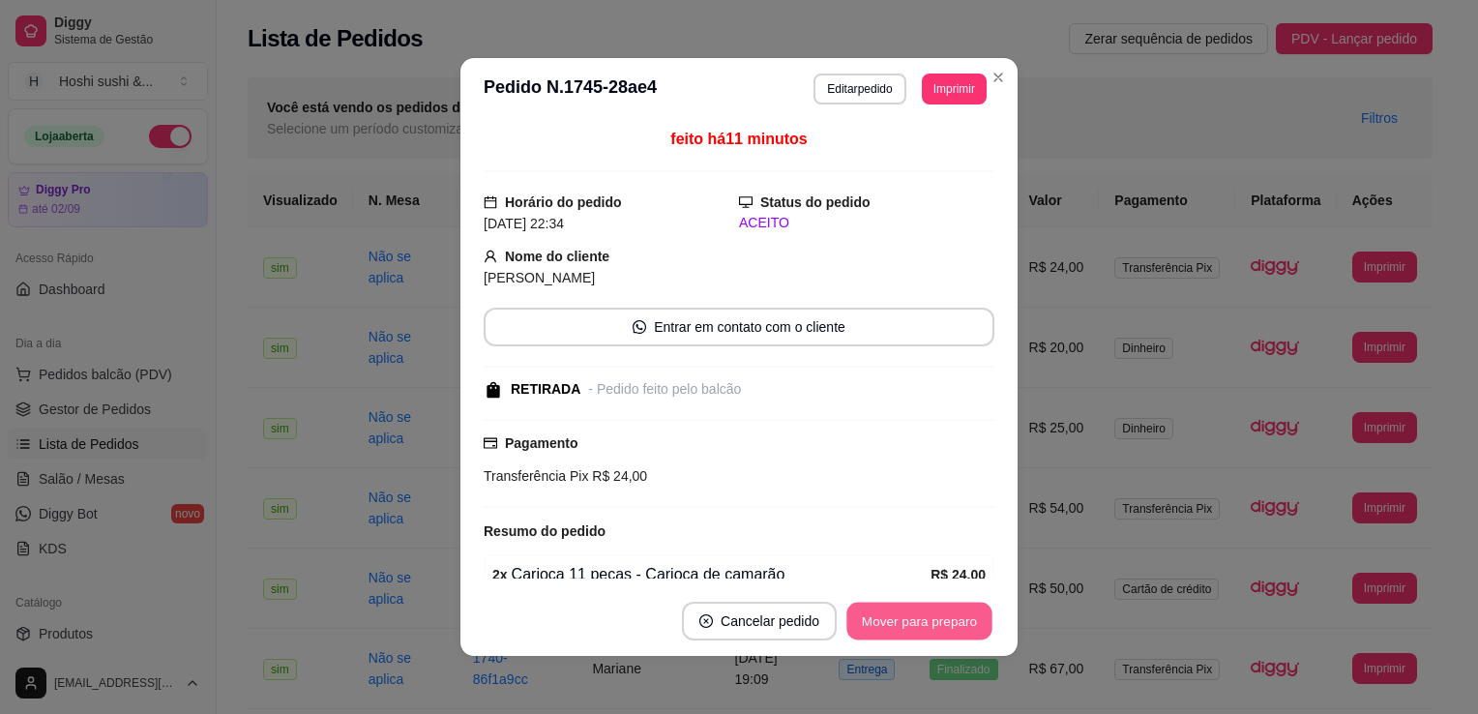
click at [889, 622] on button "Mover para preparo" at bounding box center [918, 621] width 145 height 38
click at [889, 622] on button "Mover para retirada disponível" at bounding box center [886, 621] width 207 height 38
click at [890, 621] on button "Mover para finalizado" at bounding box center [914, 620] width 161 height 39
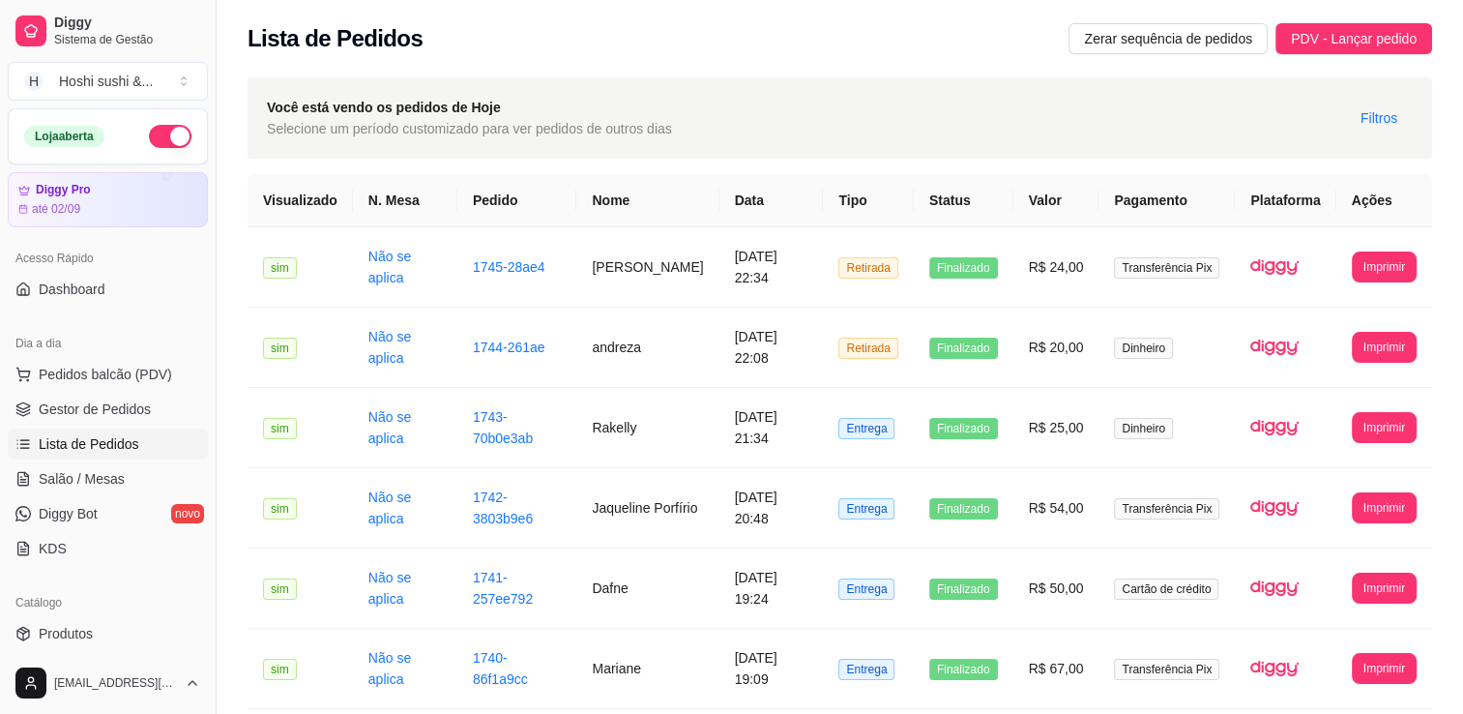
click at [153, 140] on button "button" at bounding box center [170, 136] width 43 height 23
